Goal: Task Accomplishment & Management: Use online tool/utility

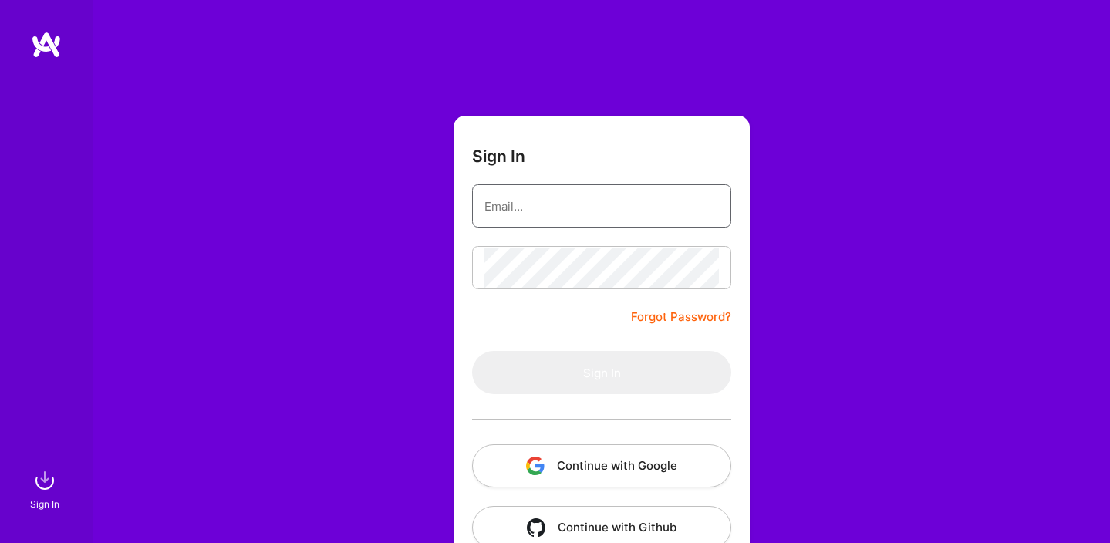
type input "[PERSON_NAME][EMAIL_ADDRESS][PERSON_NAME][DOMAIN_NAME]"
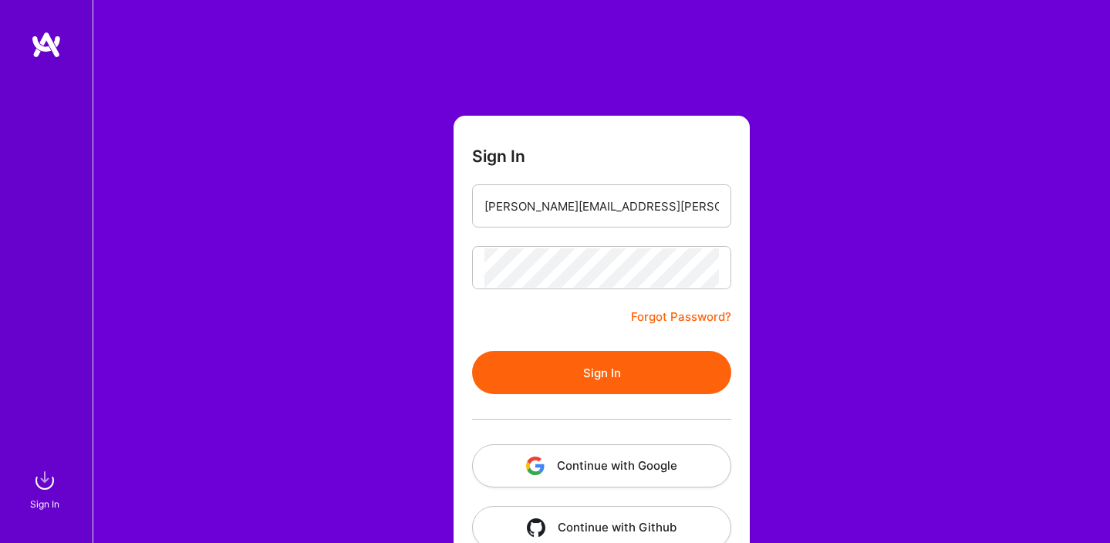
click at [531, 379] on button "Sign In" at bounding box center [601, 372] width 259 height 43
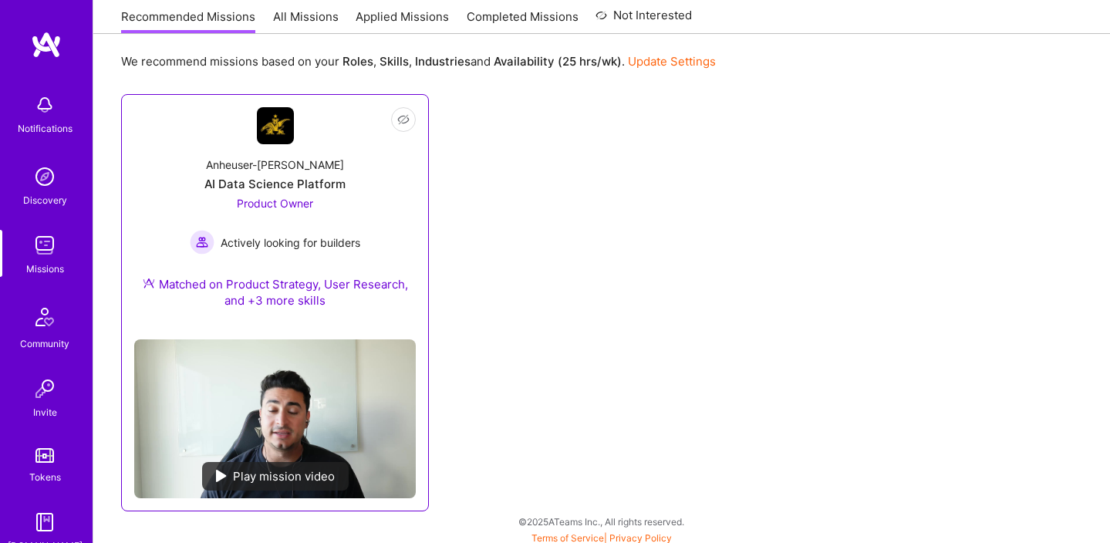
scroll to position [167, 0]
click at [275, 259] on div "Anheuser-[PERSON_NAME] Data Science Platform Product Owner Actively looking for…" at bounding box center [275, 234] width 282 height 183
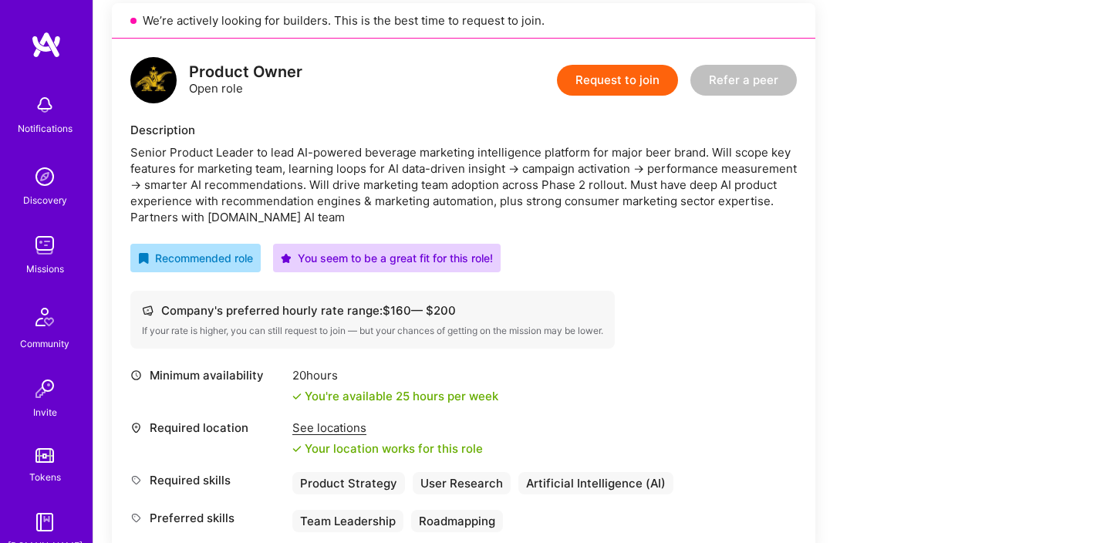
scroll to position [363, 0]
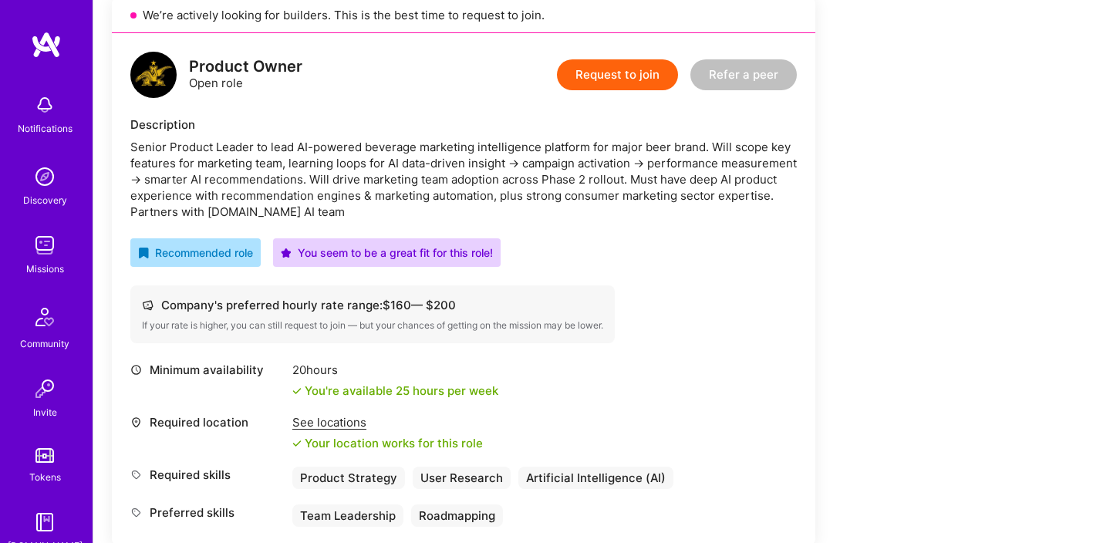
click at [41, 247] on img at bounding box center [44, 245] width 31 height 31
